Goal: Find specific page/section: Find specific page/section

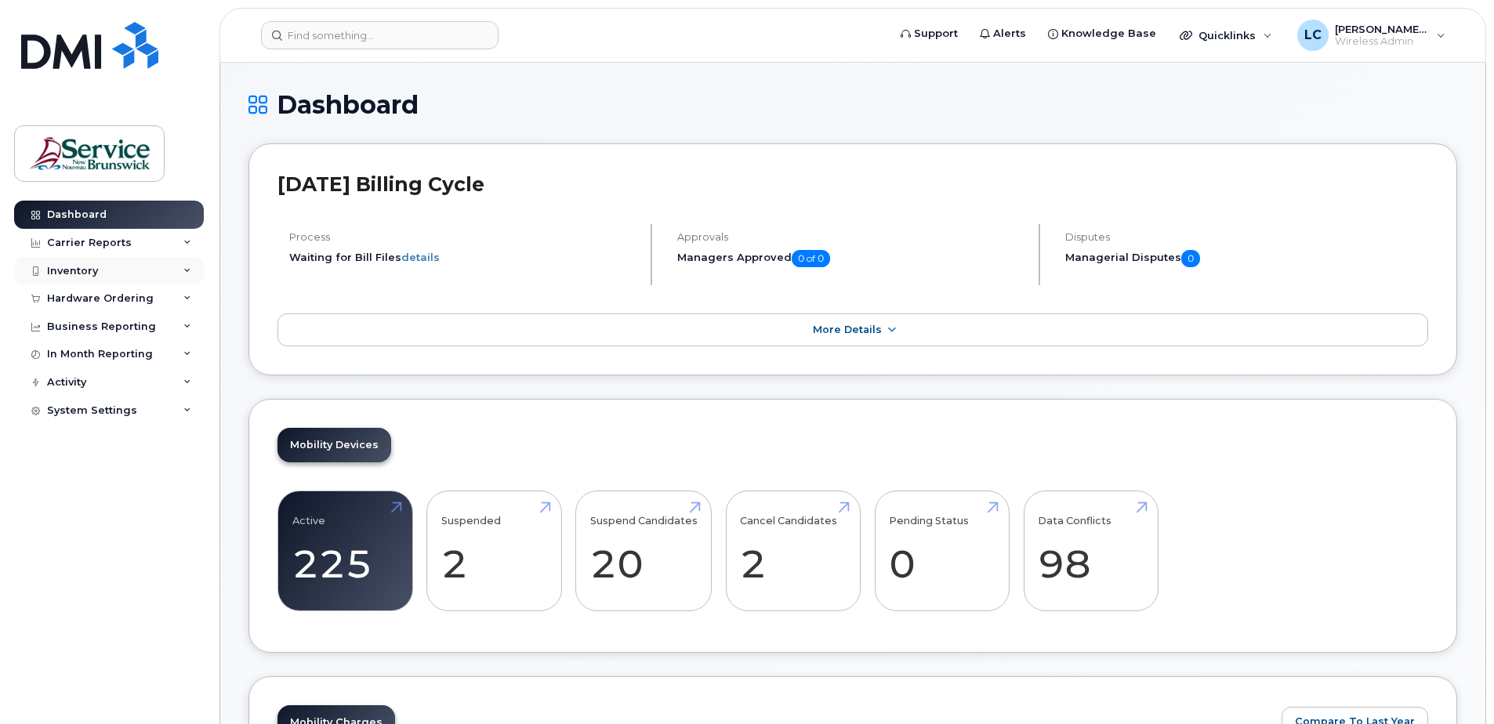
click at [148, 270] on div "Inventory" at bounding box center [109, 271] width 190 height 28
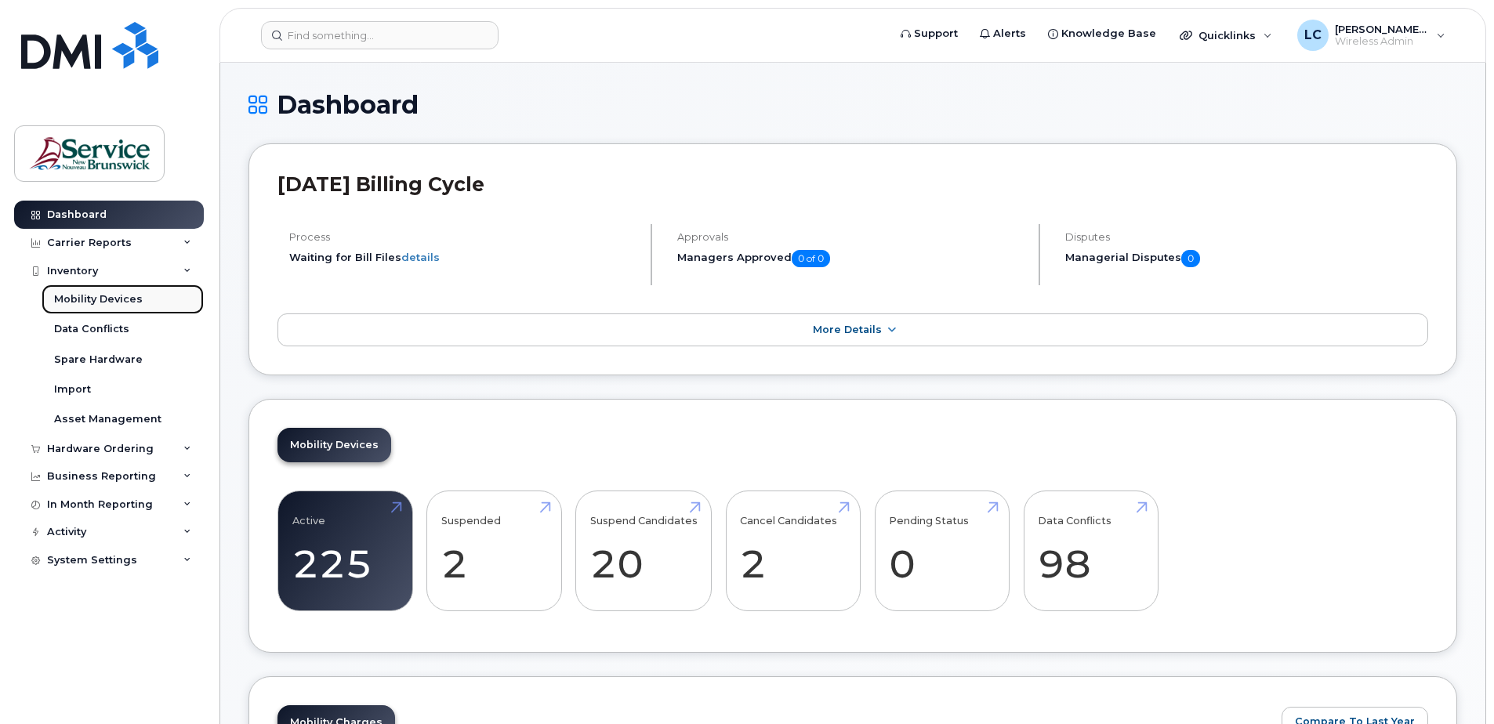
click at [145, 292] on link "Mobility Devices" at bounding box center [123, 299] width 162 height 30
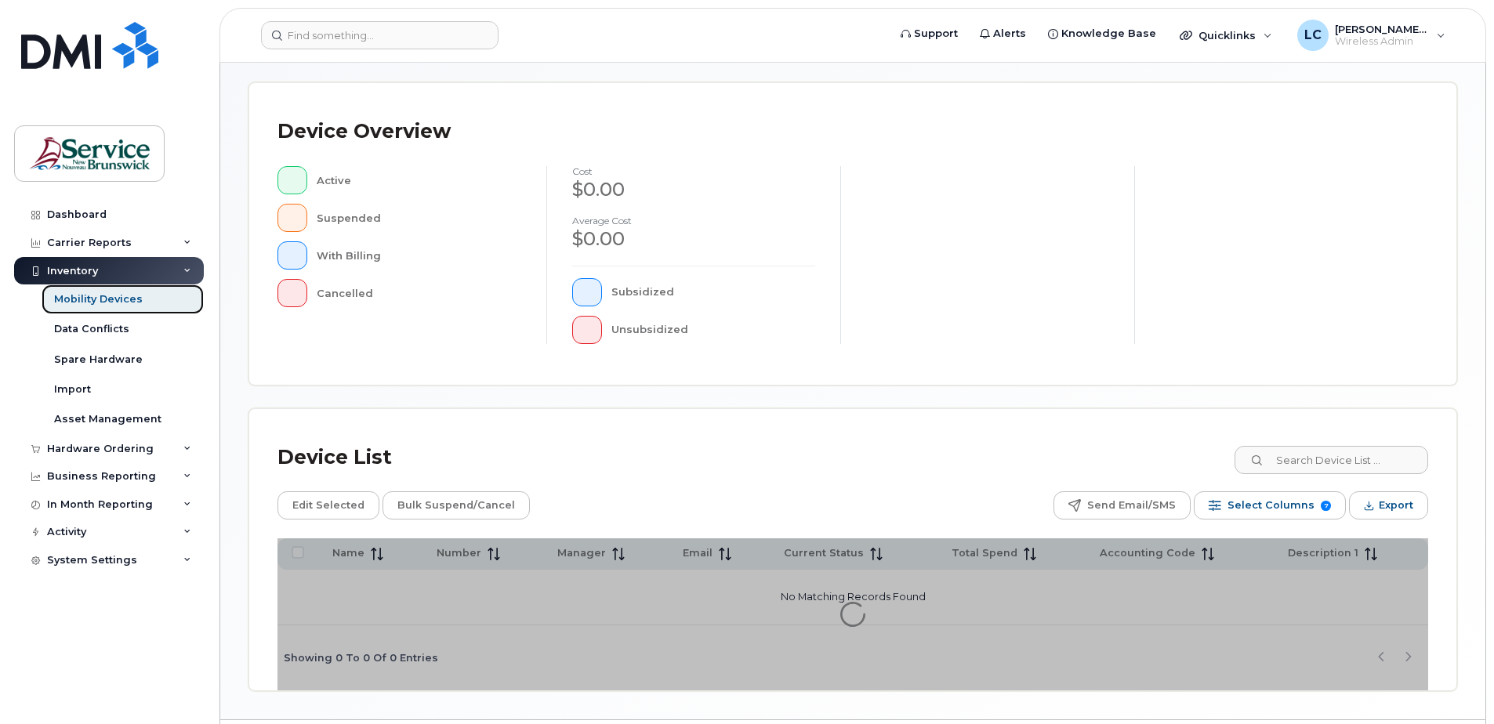
scroll to position [313, 0]
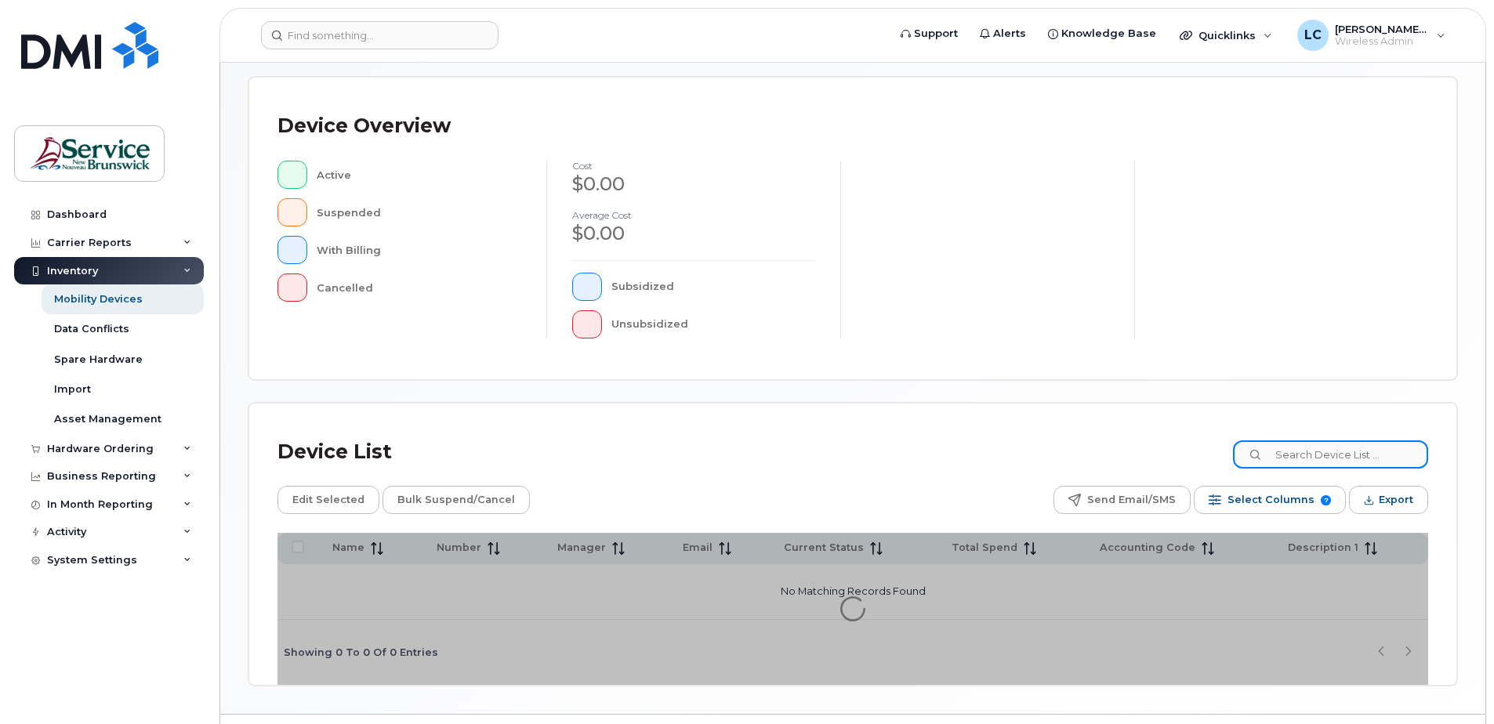
click at [1334, 461] on input at bounding box center [1330, 454] width 195 height 28
type input "2174"
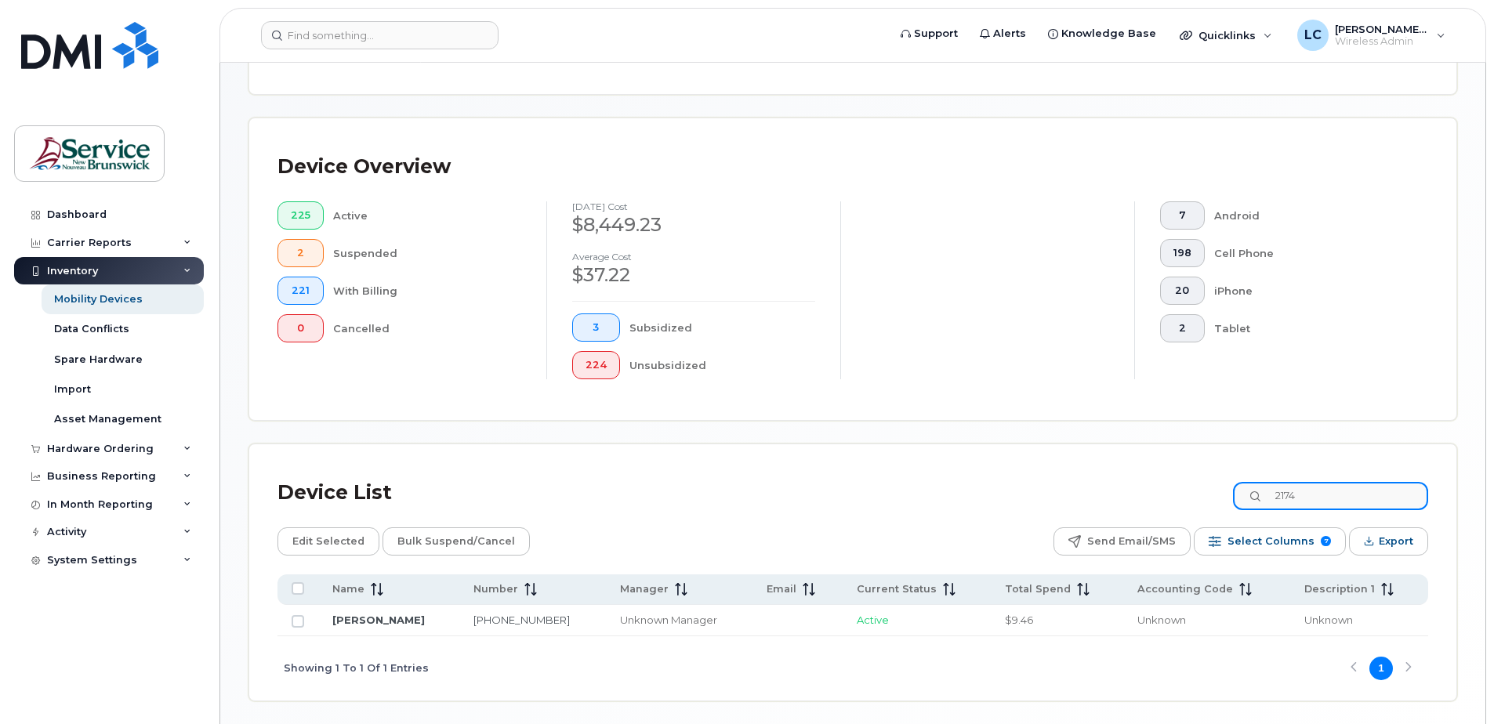
scroll to position [354, 0]
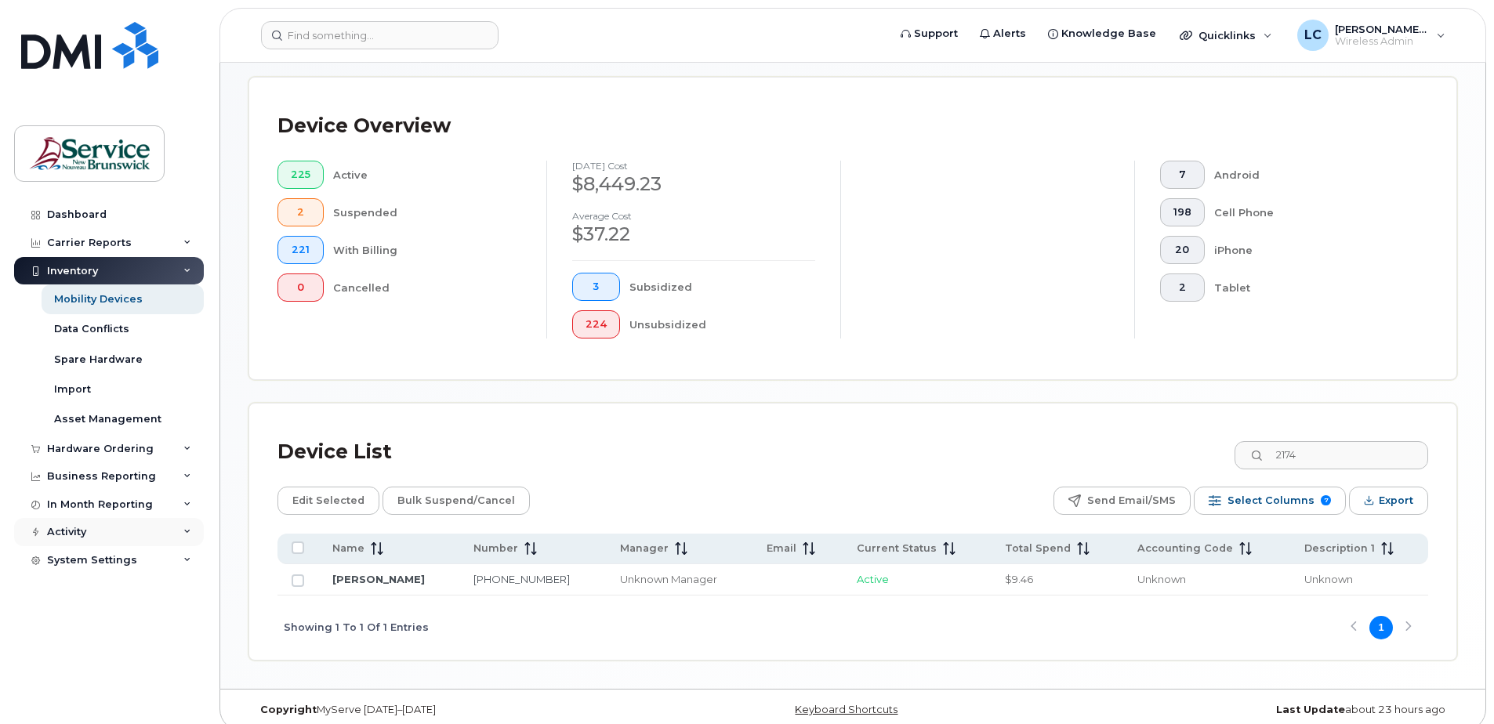
click at [177, 529] on div "Activity" at bounding box center [109, 532] width 190 height 28
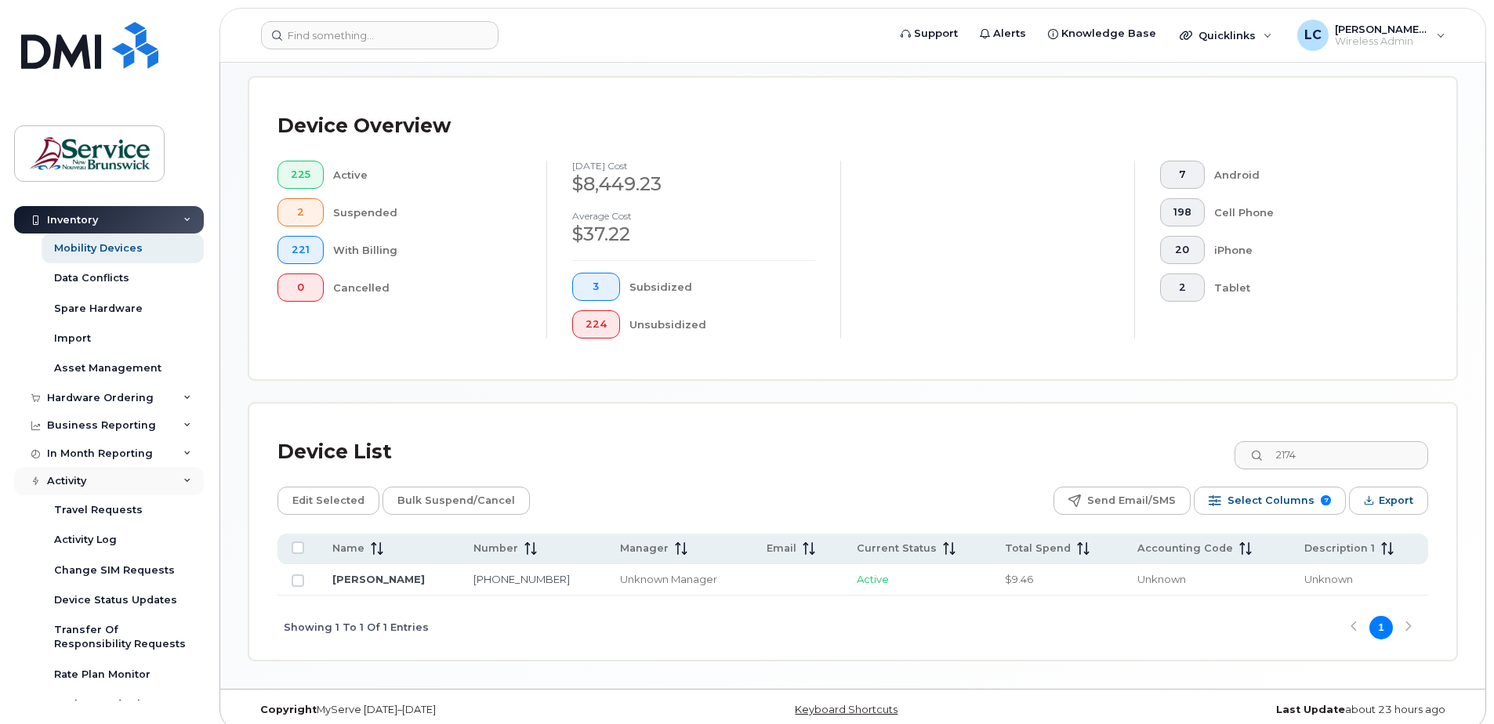
scroll to position [97, 0]
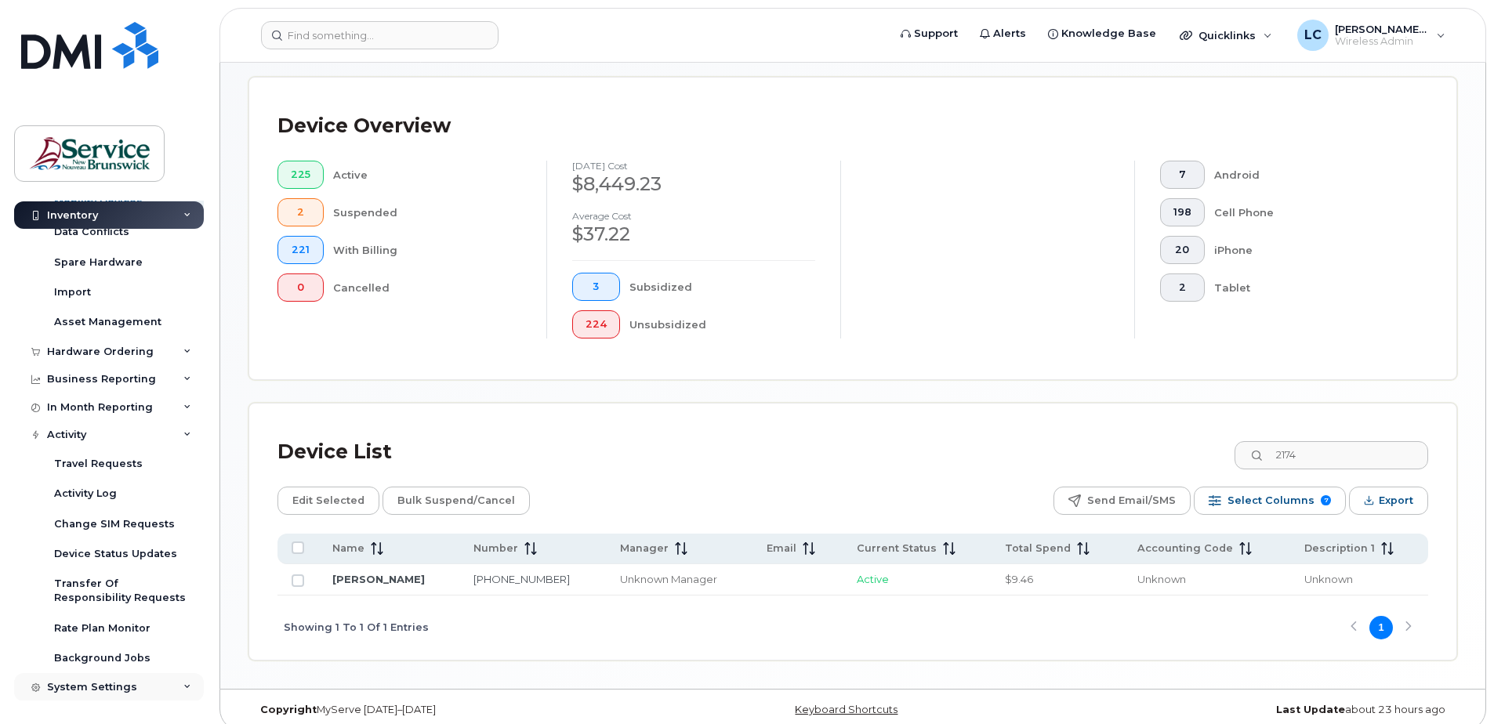
click at [150, 686] on div "System Settings" at bounding box center [109, 687] width 190 height 28
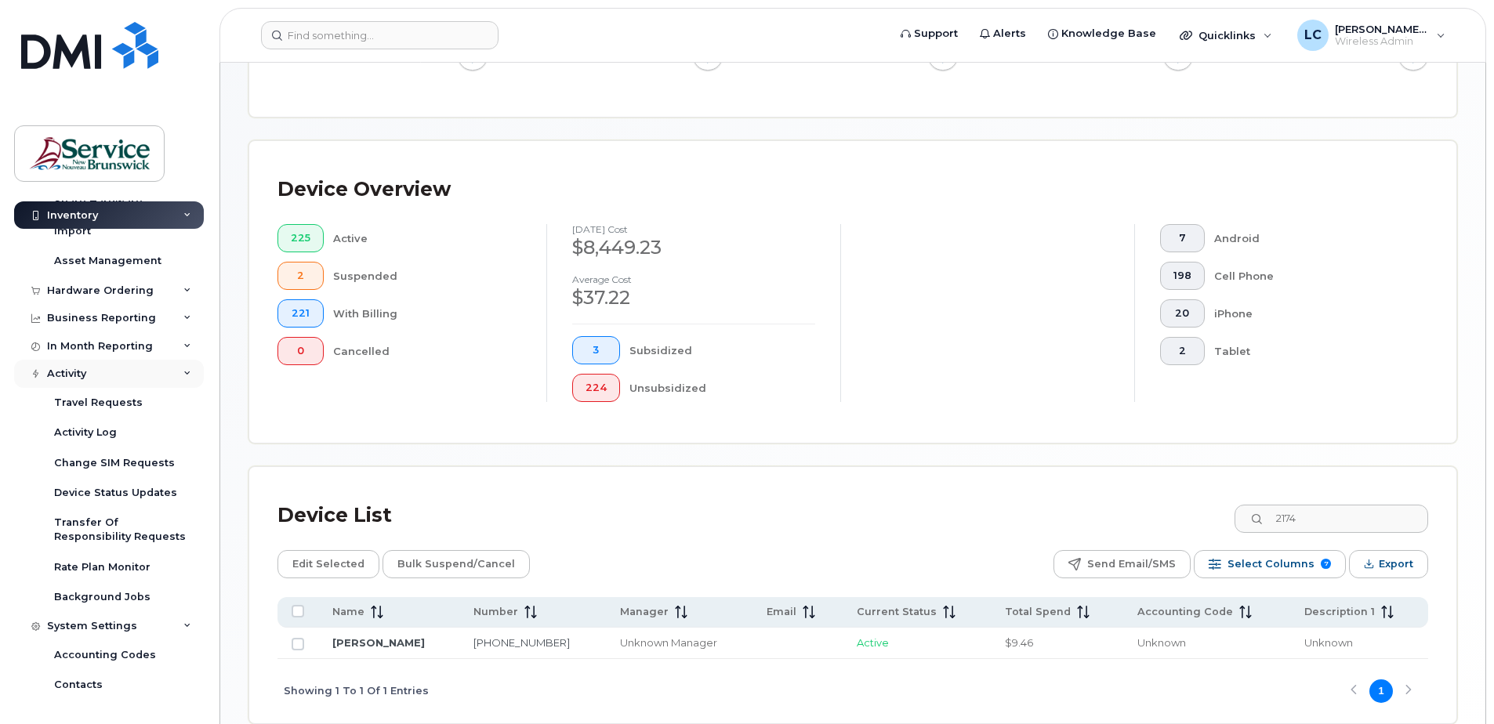
scroll to position [54, 0]
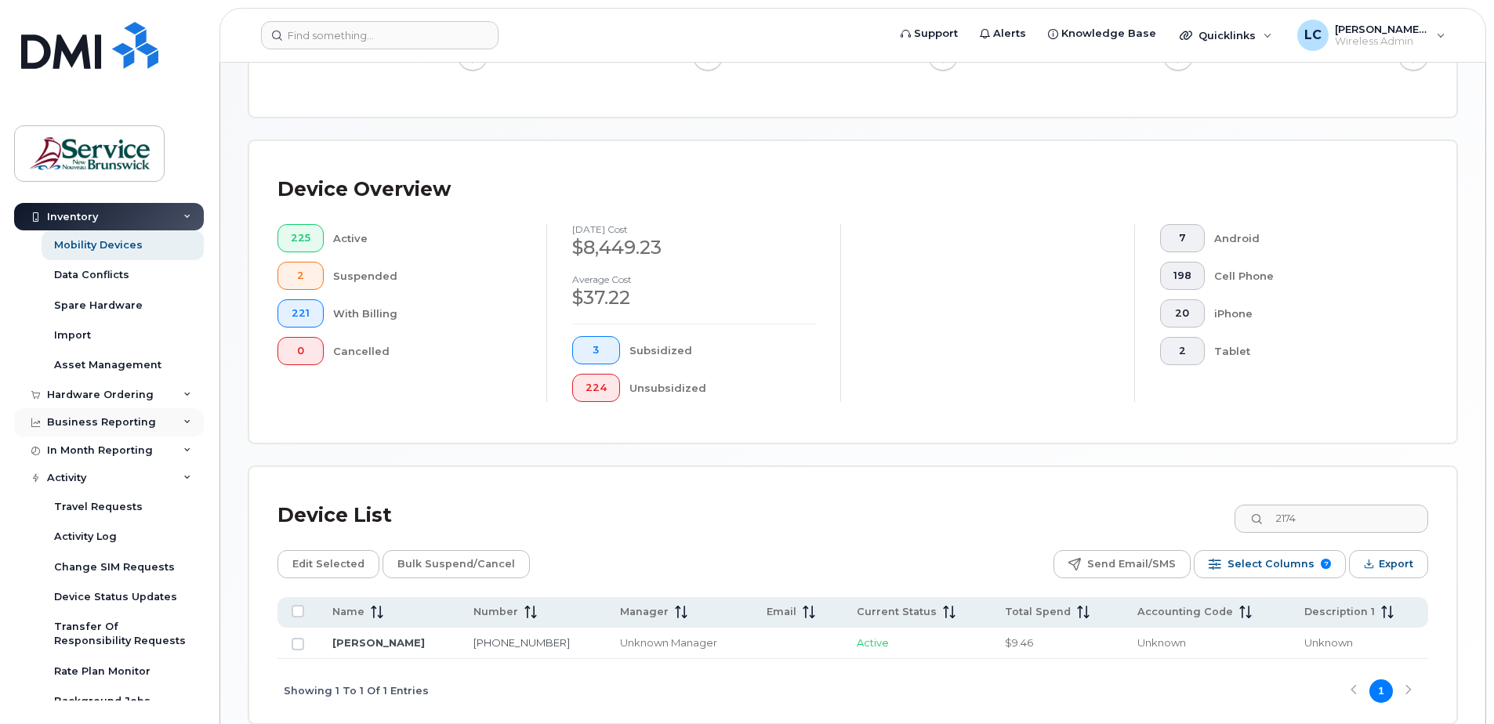
click at [174, 419] on div "Business Reporting" at bounding box center [109, 422] width 190 height 28
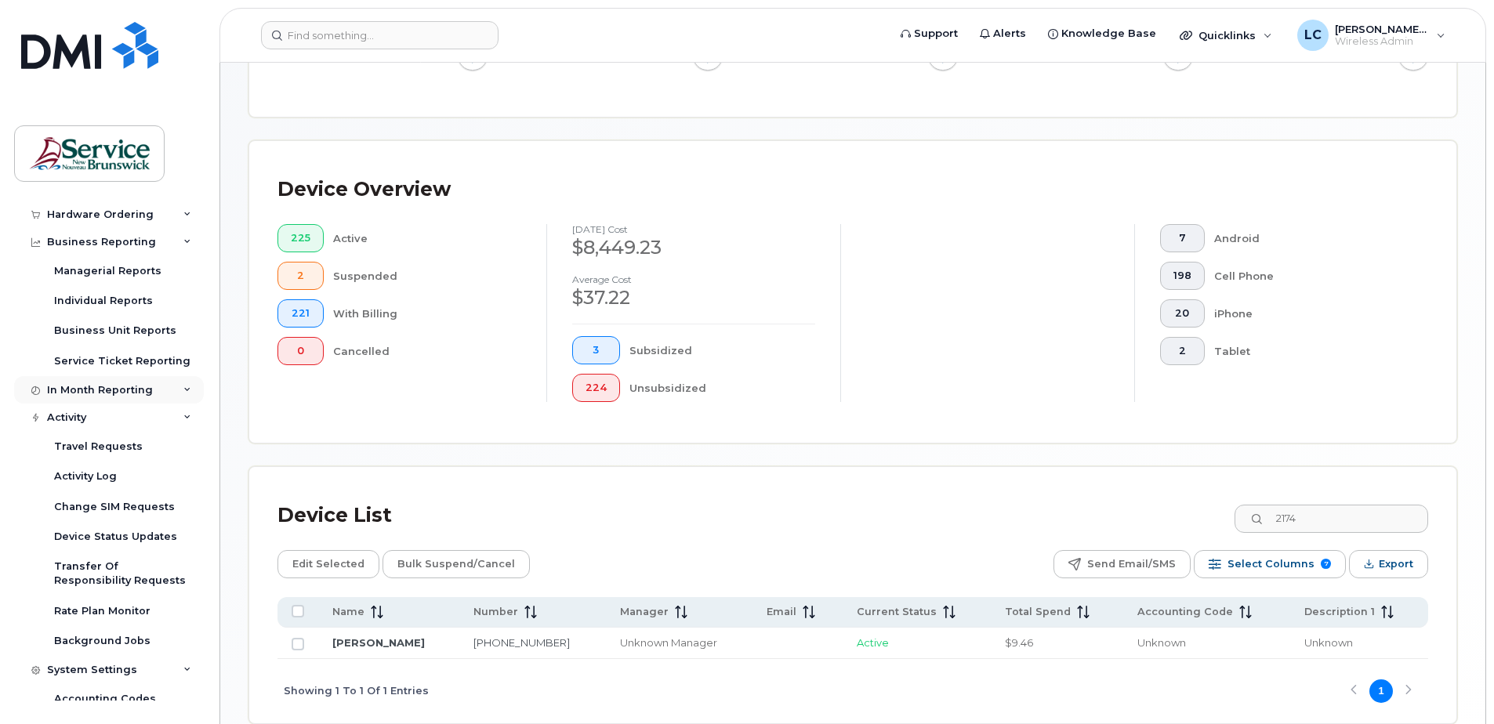
scroll to position [235, 0]
click at [121, 385] on div "In Month Reporting" at bounding box center [100, 389] width 106 height 13
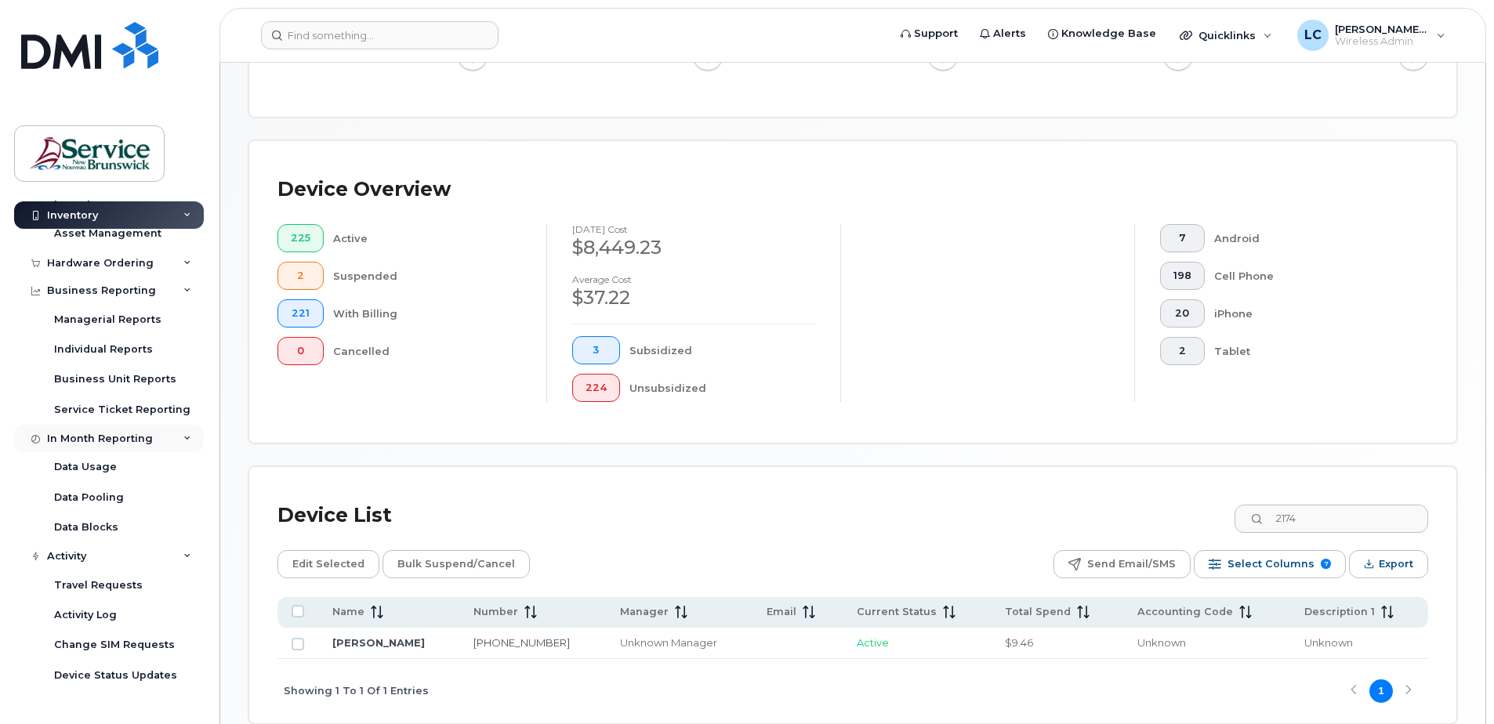
scroll to position [107, 0]
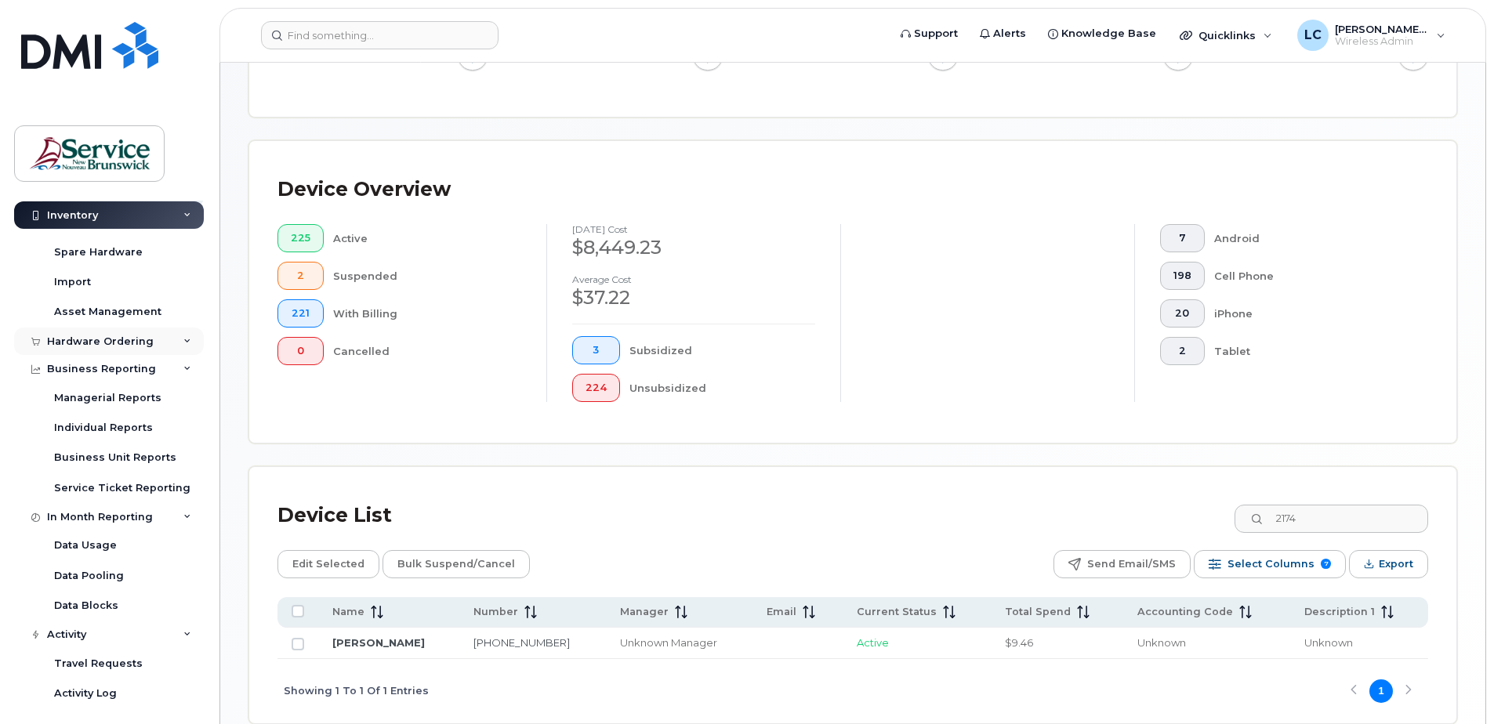
click at [124, 339] on div "Hardware Ordering" at bounding box center [100, 341] width 107 height 13
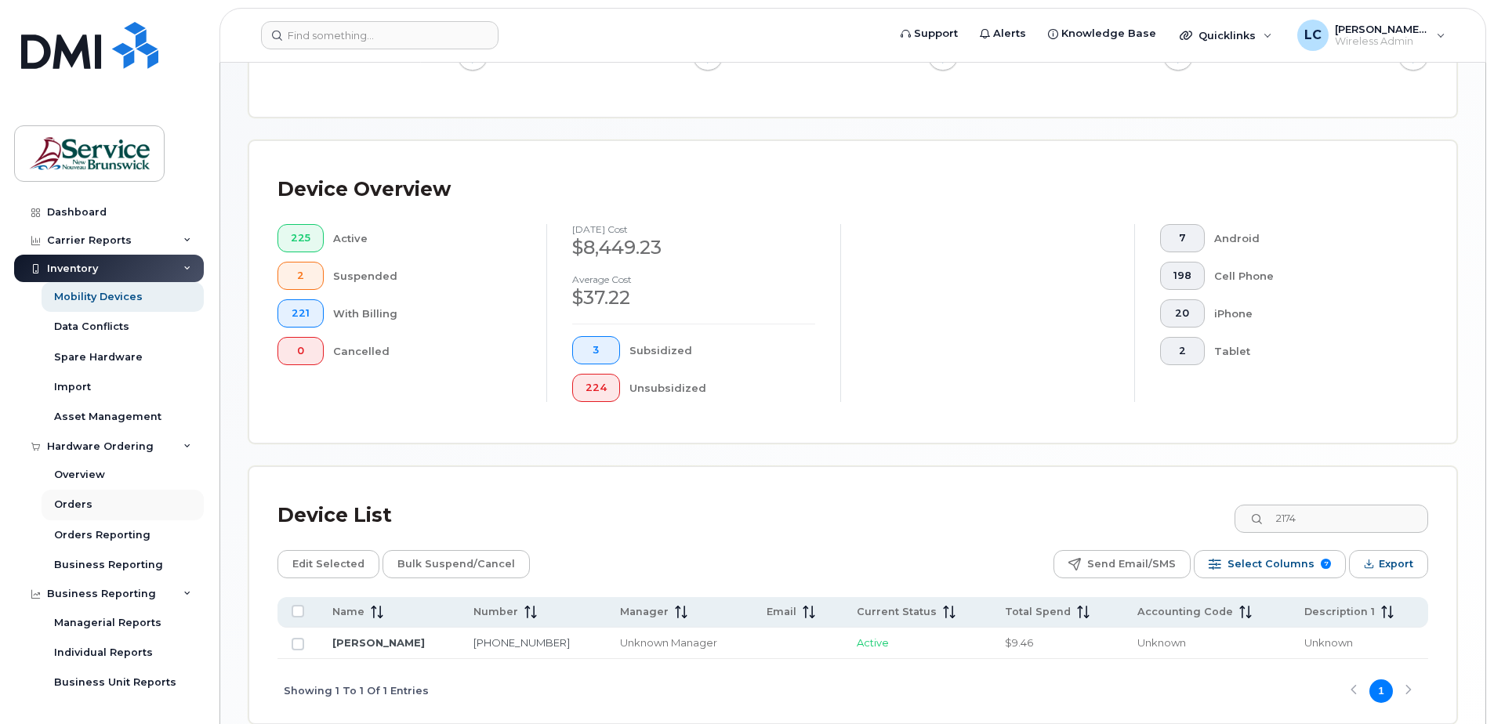
scroll to position [0, 0]
click at [112, 415] on div "Asset Management" at bounding box center [107, 419] width 107 height 14
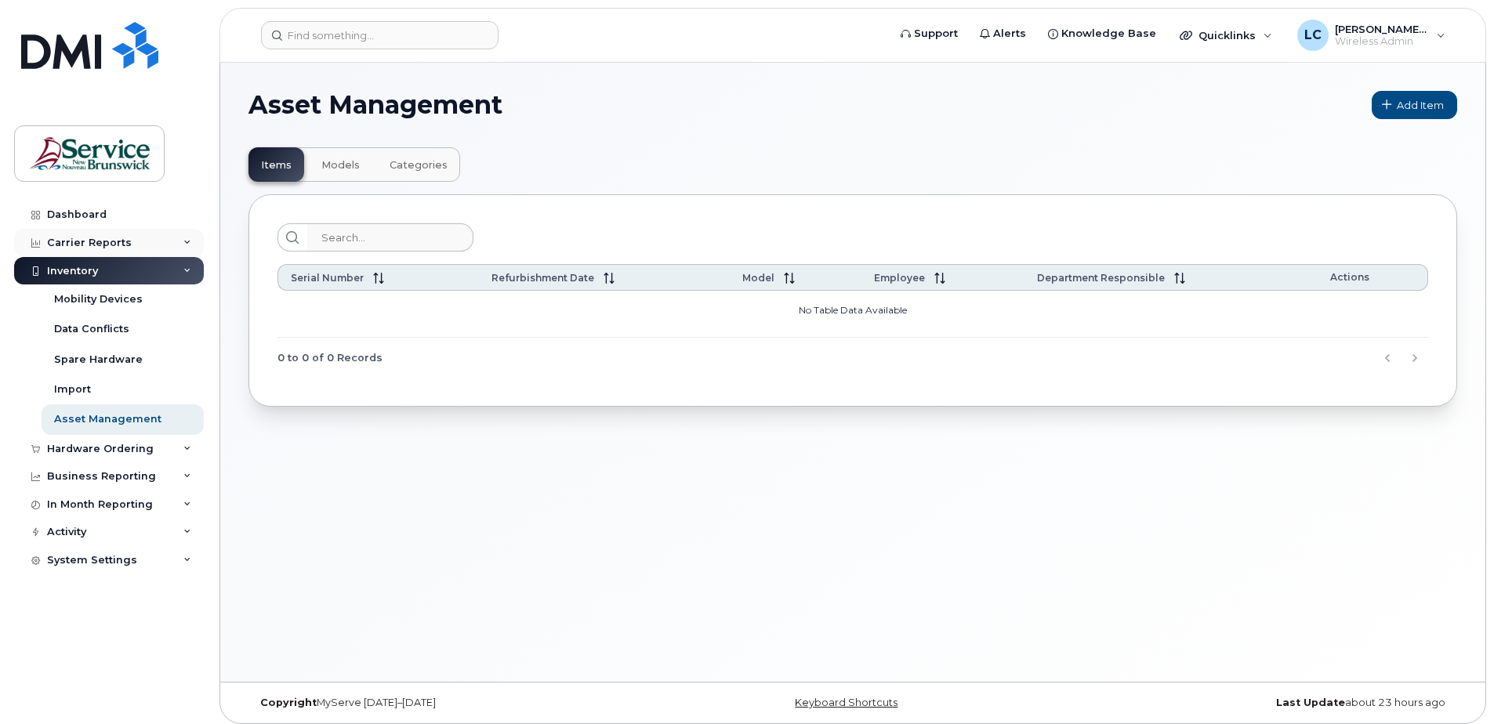
click at [82, 238] on div "Carrier Reports" at bounding box center [89, 243] width 85 height 13
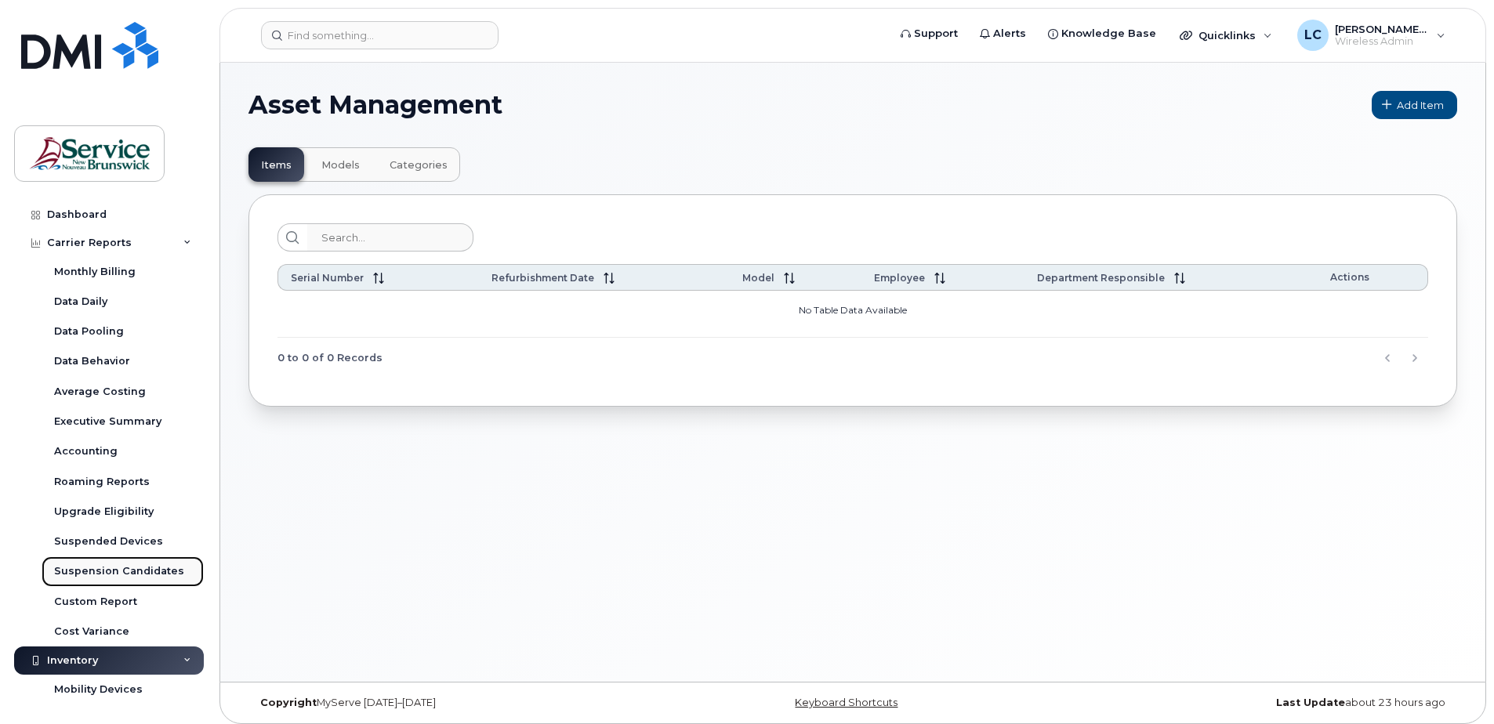
click at [102, 574] on div "Suspension Candidates" at bounding box center [119, 571] width 130 height 14
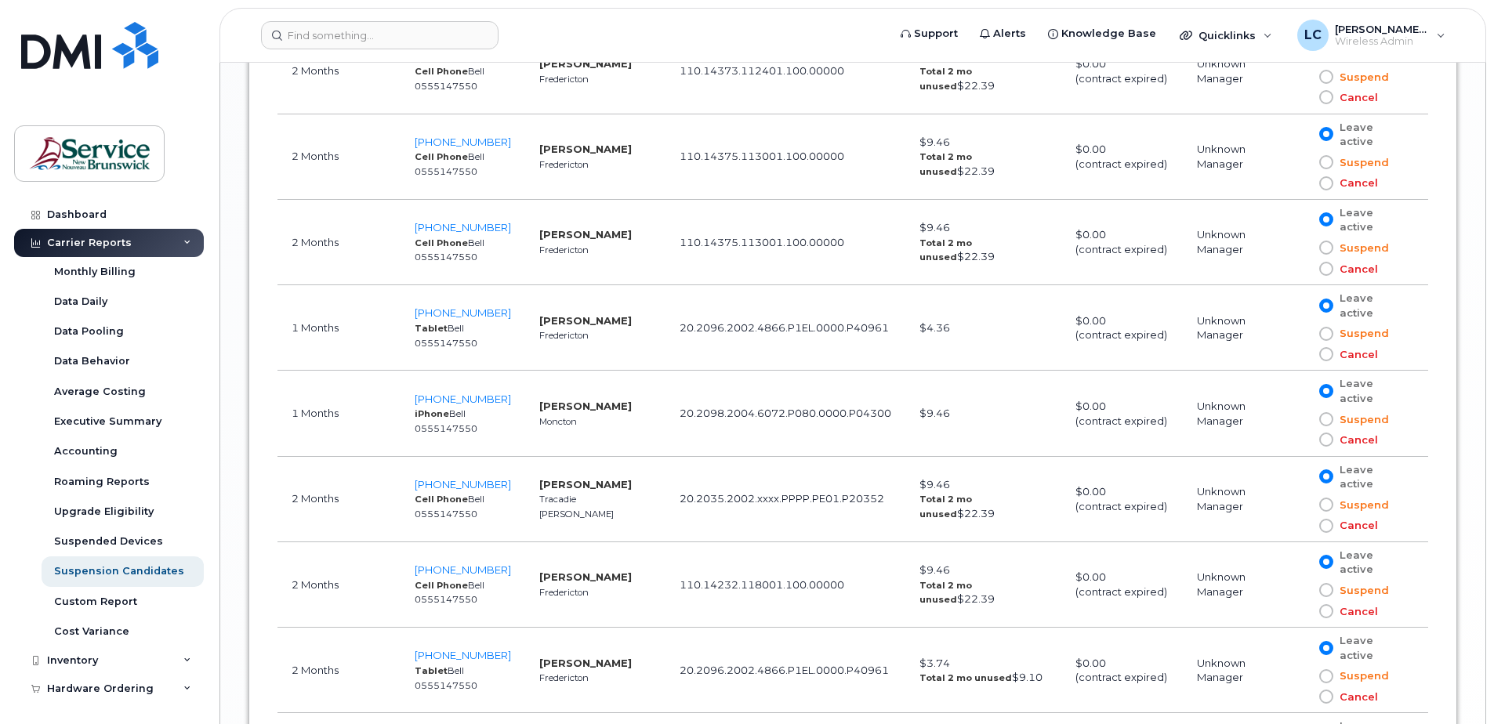
scroll to position [2077, 0]
